Goal: Task Accomplishment & Management: Complete application form

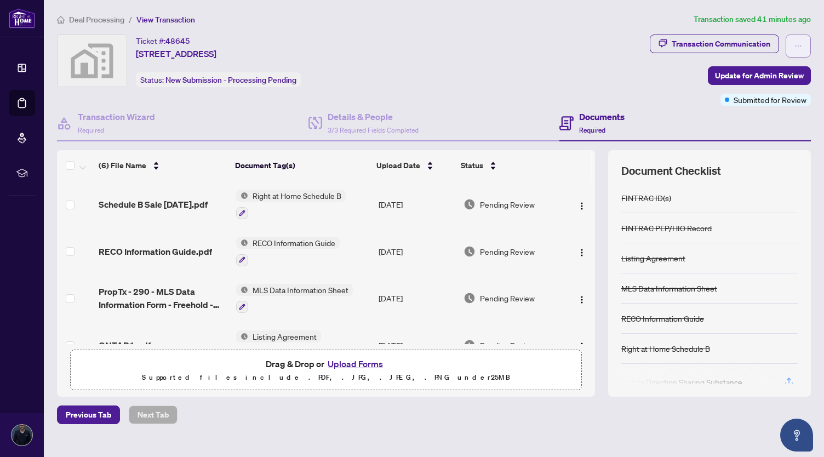
click at [795, 47] on icon "ellipsis" at bounding box center [799, 46] width 8 height 8
click at [658, 77] on div "Transaction Communication Update for Admin Review Submitted for Review" at bounding box center [730, 70] width 161 height 71
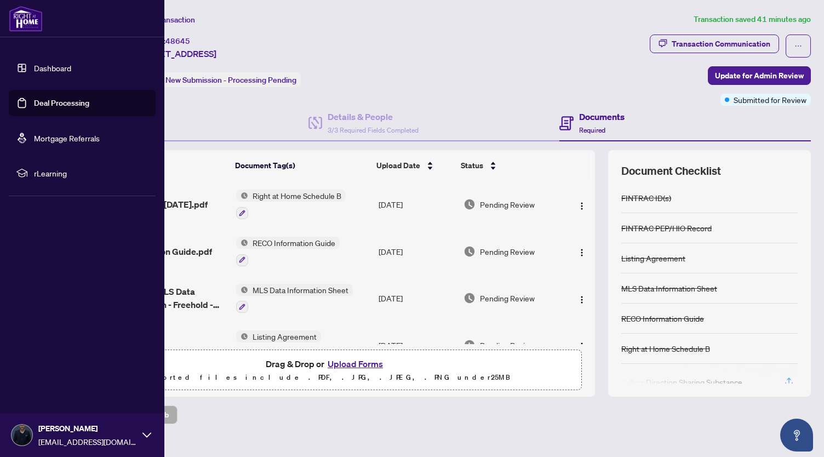
click at [39, 101] on link "Deal Processing" at bounding box center [61, 103] width 55 height 10
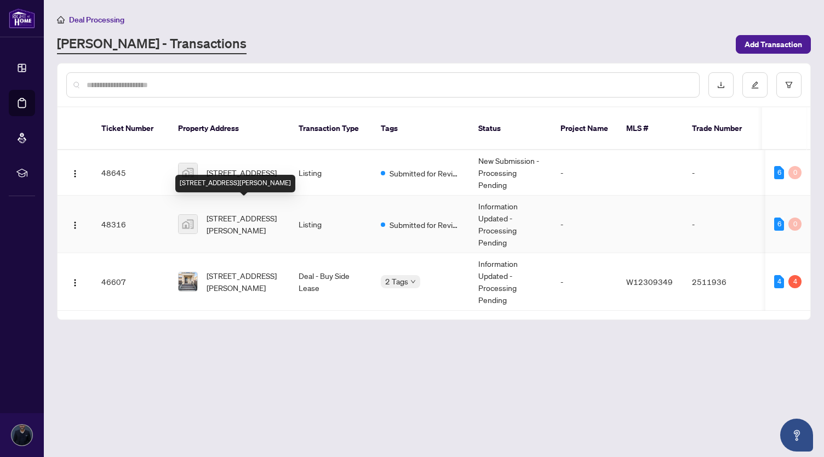
click at [237, 212] on span "[STREET_ADDRESS][PERSON_NAME]" at bounding box center [244, 224] width 75 height 24
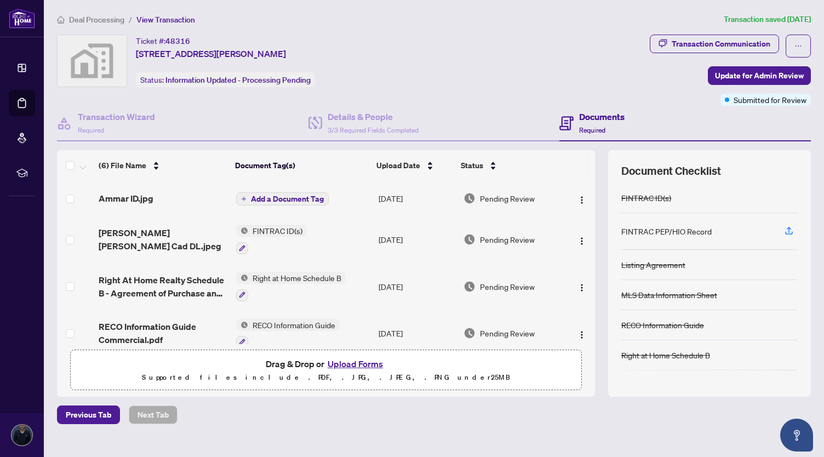
click at [311, 426] on div "Deal Processing / View Transaction Transaction saved [DATE] Ticket #: 48316 [ST…" at bounding box center [434, 237] width 763 height 449
click at [787, 230] on icon "button" at bounding box center [789, 229] width 4 height 5
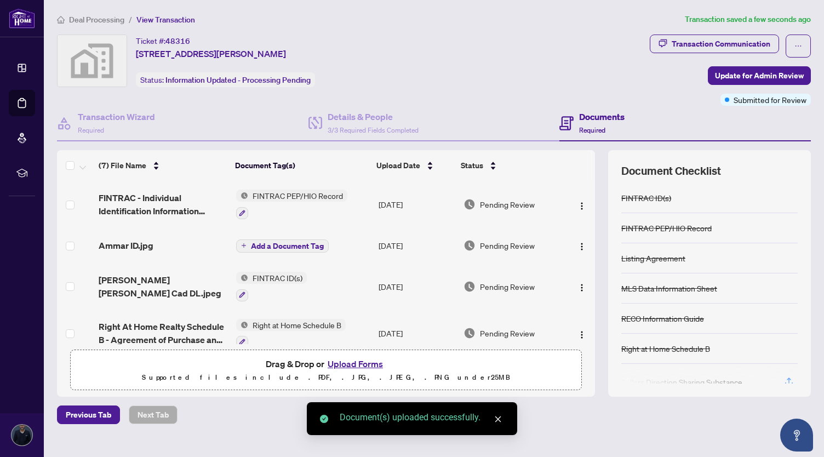
click at [363, 361] on button "Upload Forms" at bounding box center [355, 364] width 62 height 14
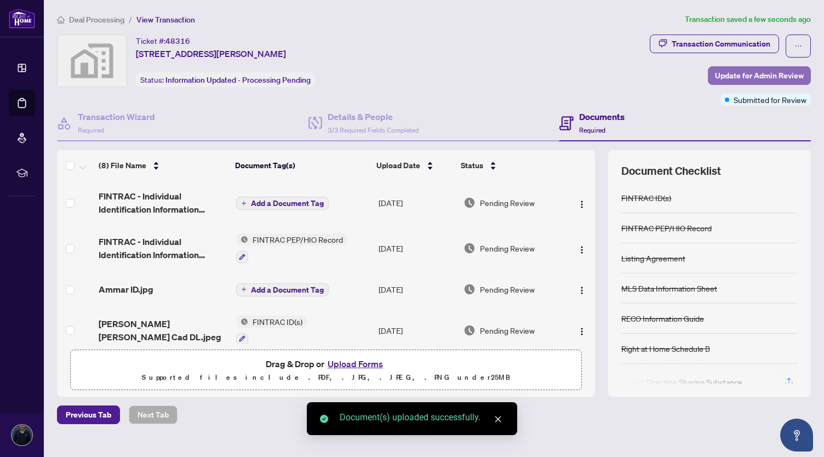
click at [726, 73] on span "Update for Admin Review" at bounding box center [759, 76] width 89 height 18
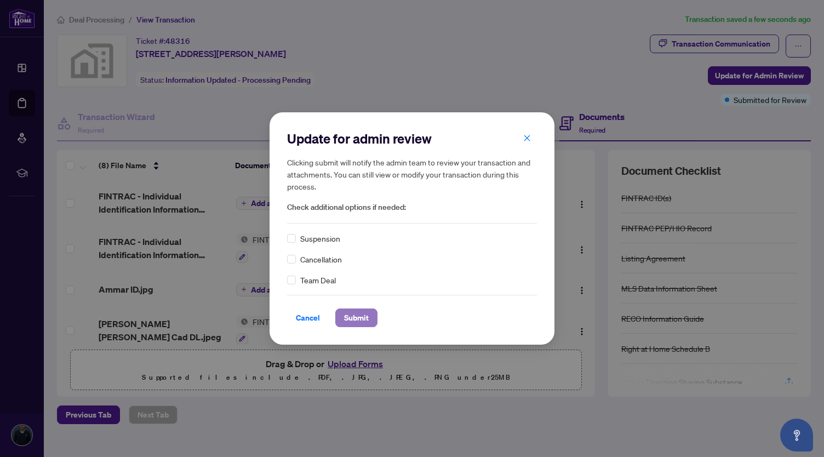
click at [352, 318] on span "Submit" at bounding box center [356, 318] width 25 height 18
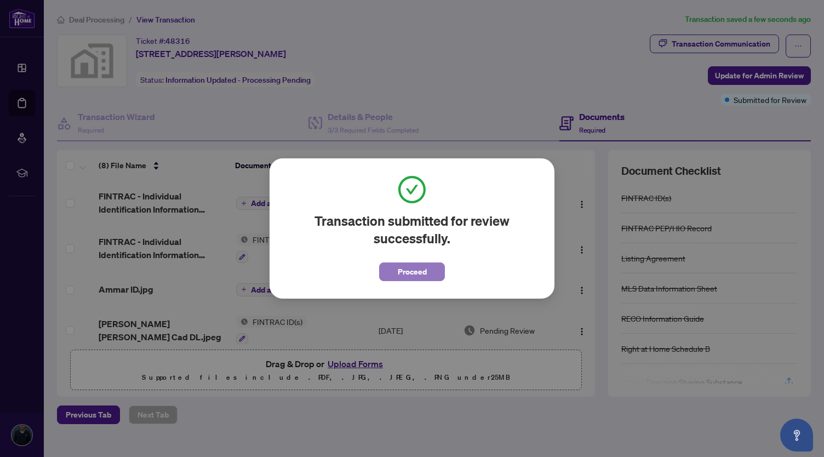
click at [403, 265] on span "Proceed" at bounding box center [412, 272] width 29 height 18
